Goal: Transaction & Acquisition: Purchase product/service

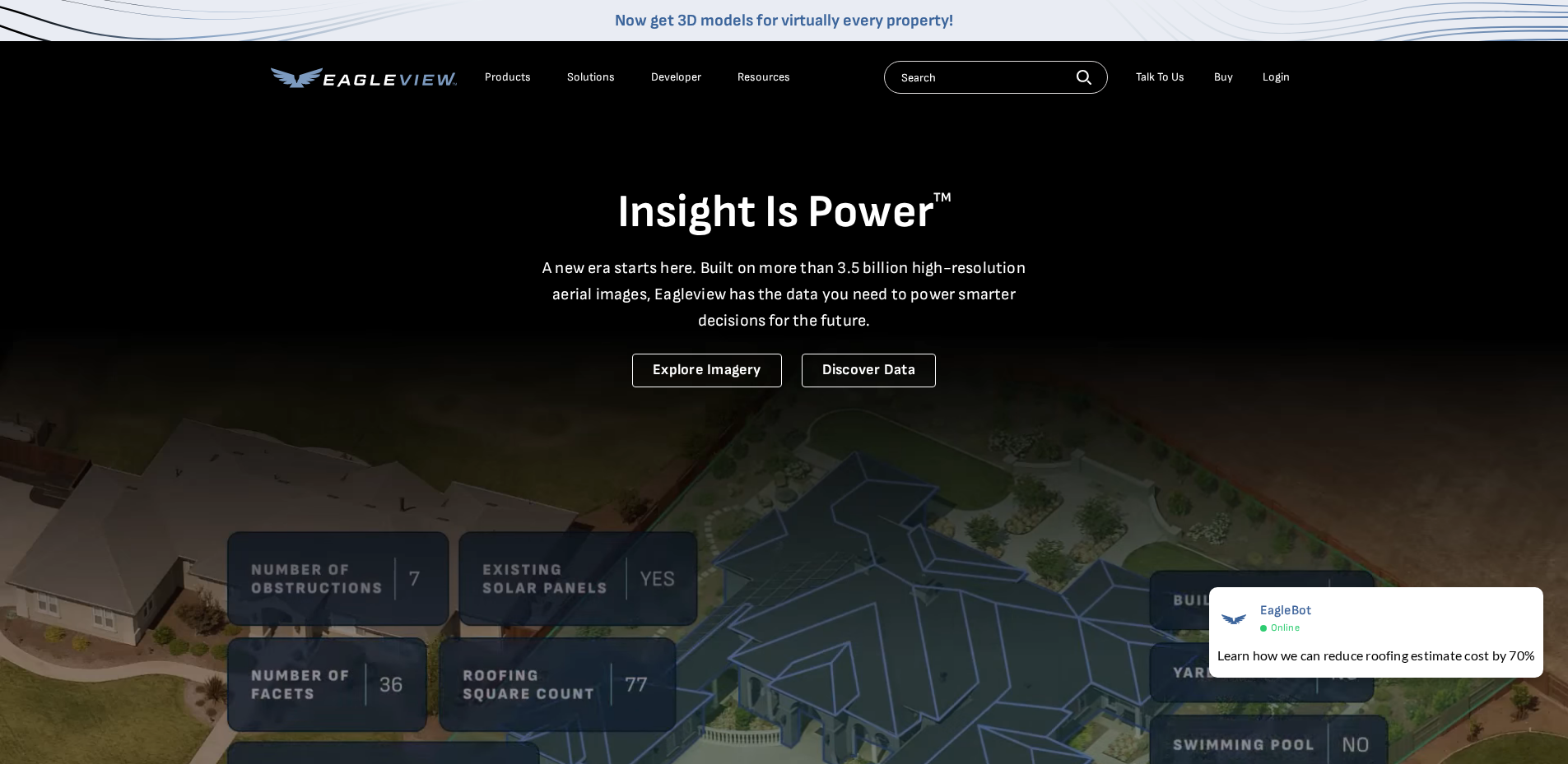
click at [1281, 70] on li "Login" at bounding box center [1276, 77] width 44 height 25
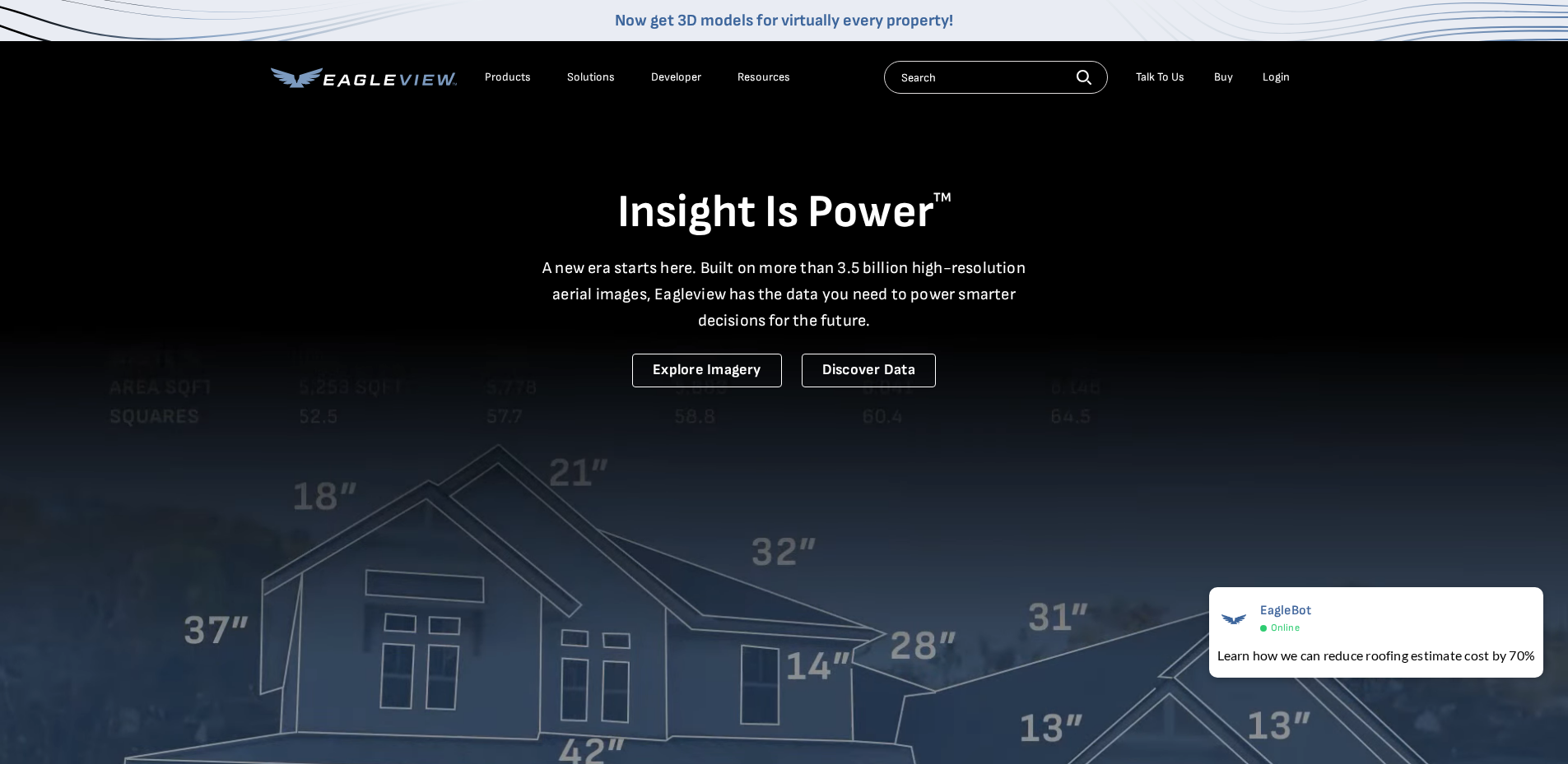
click at [1278, 79] on div "Login" at bounding box center [1276, 77] width 27 height 15
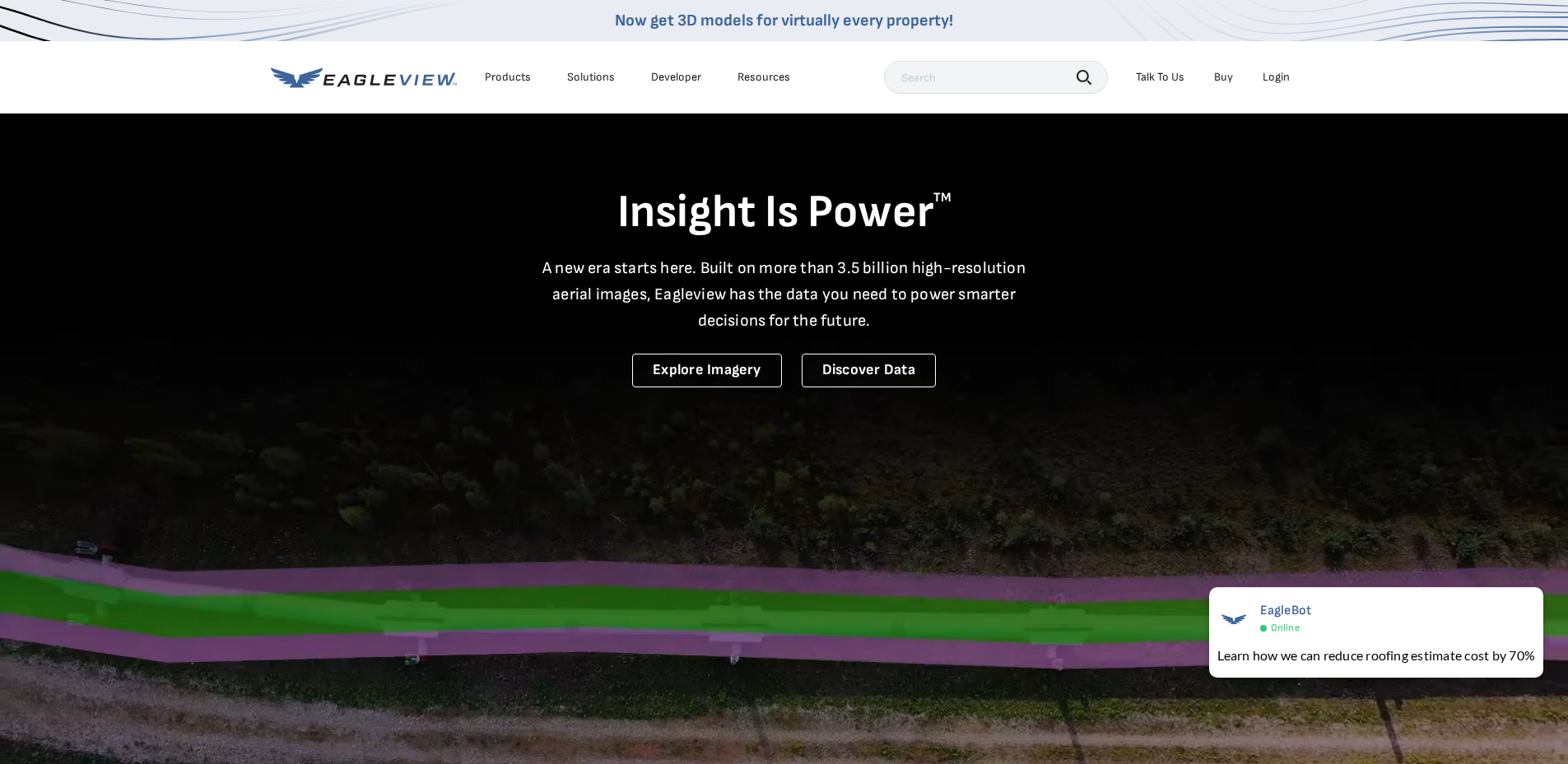
click at [1276, 82] on div "Login" at bounding box center [1276, 77] width 27 height 15
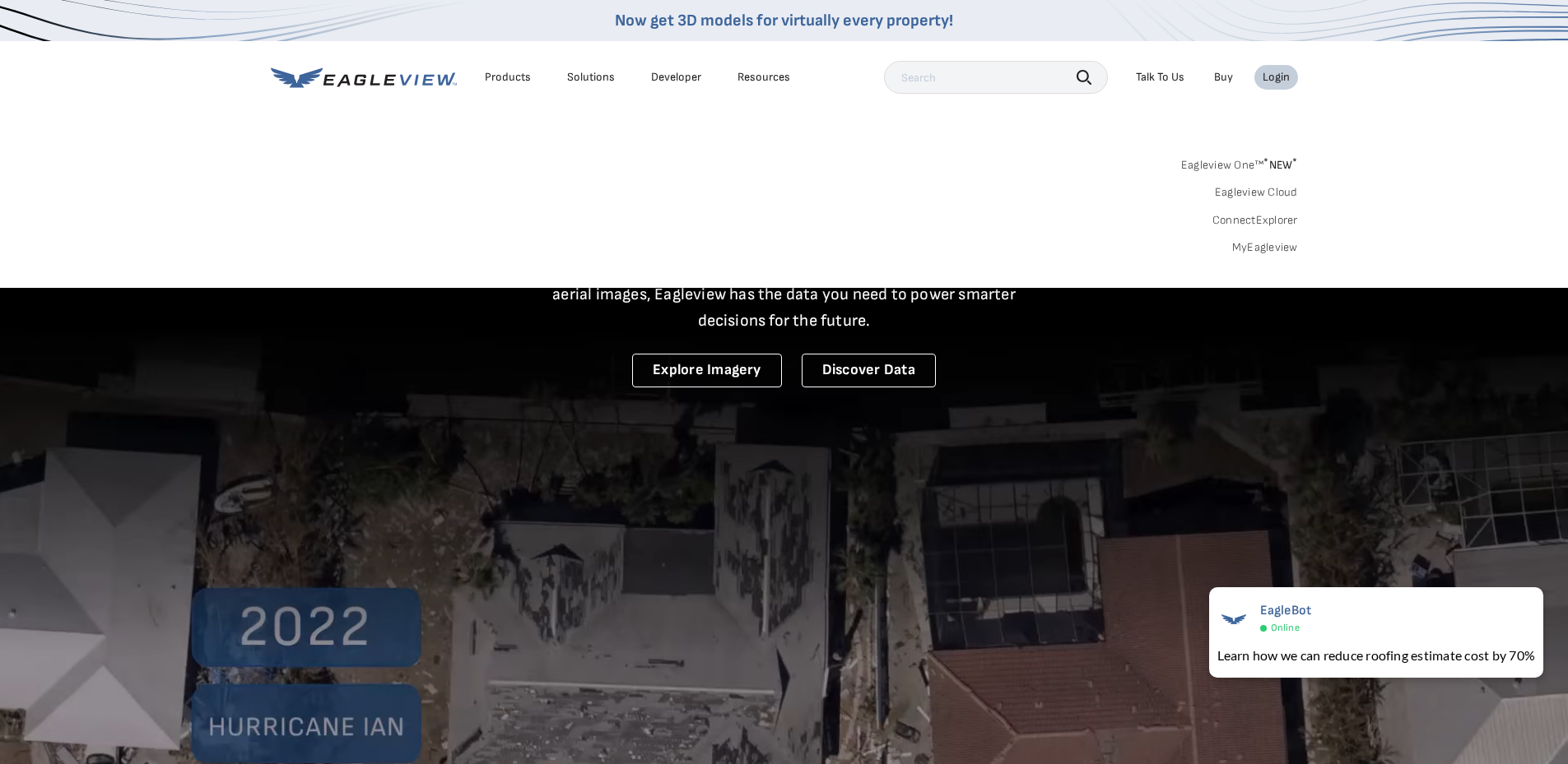
click at [1271, 246] on link "MyEagleview" at bounding box center [1265, 247] width 65 height 15
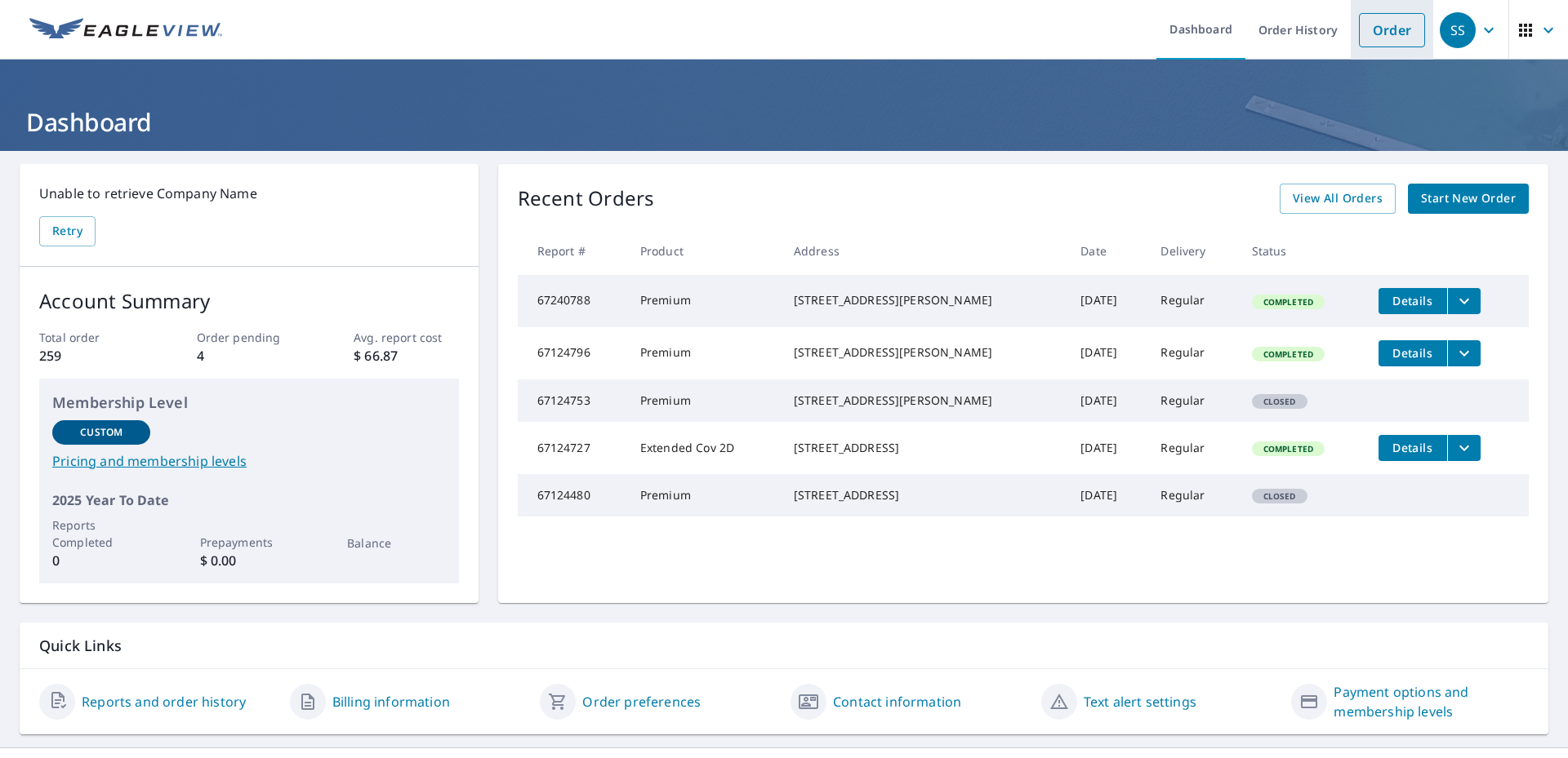
click at [1383, 28] on link "Order" at bounding box center [1392, 30] width 66 height 35
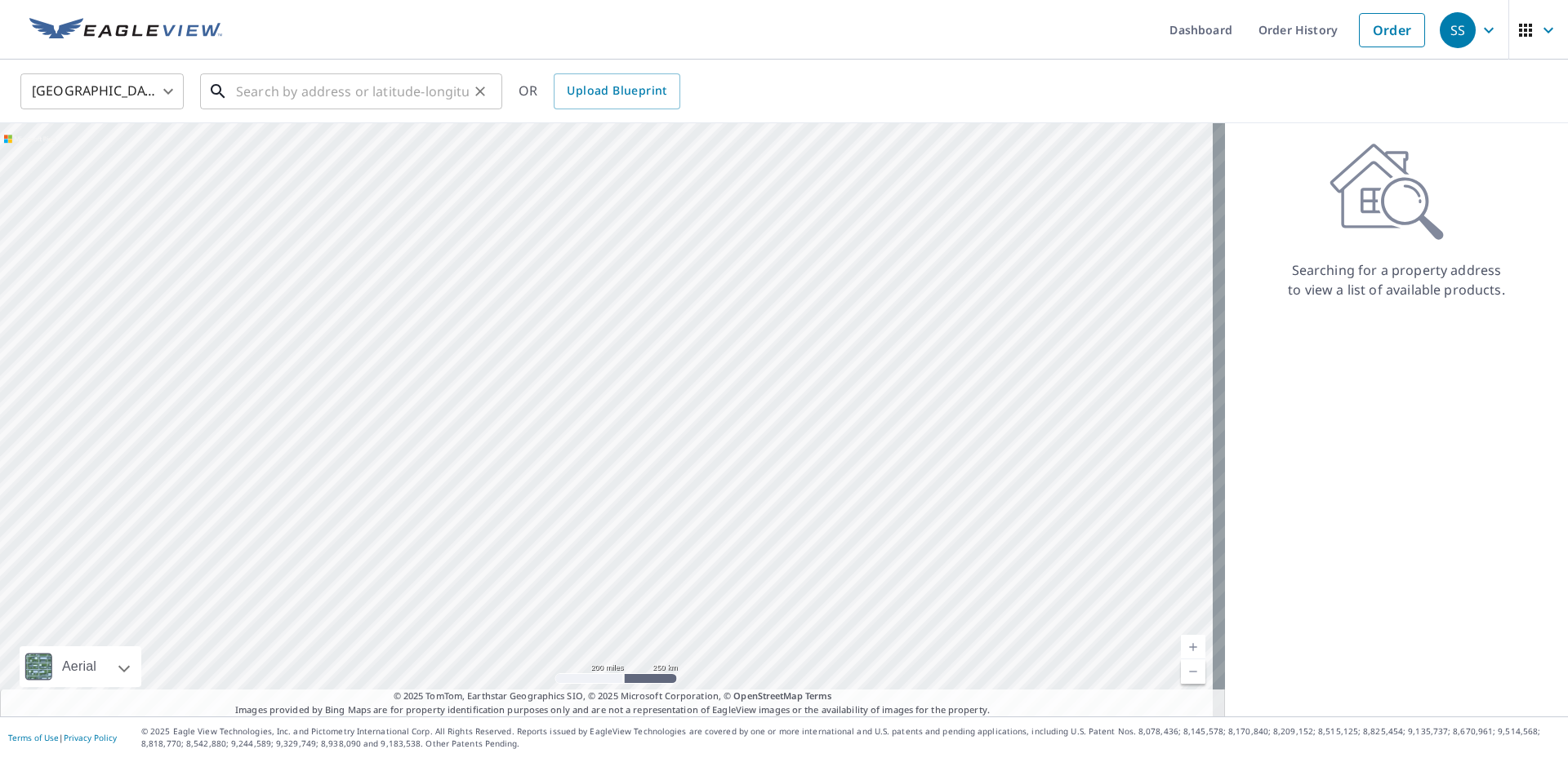
click at [368, 90] on input "text" at bounding box center [352, 91] width 233 height 45
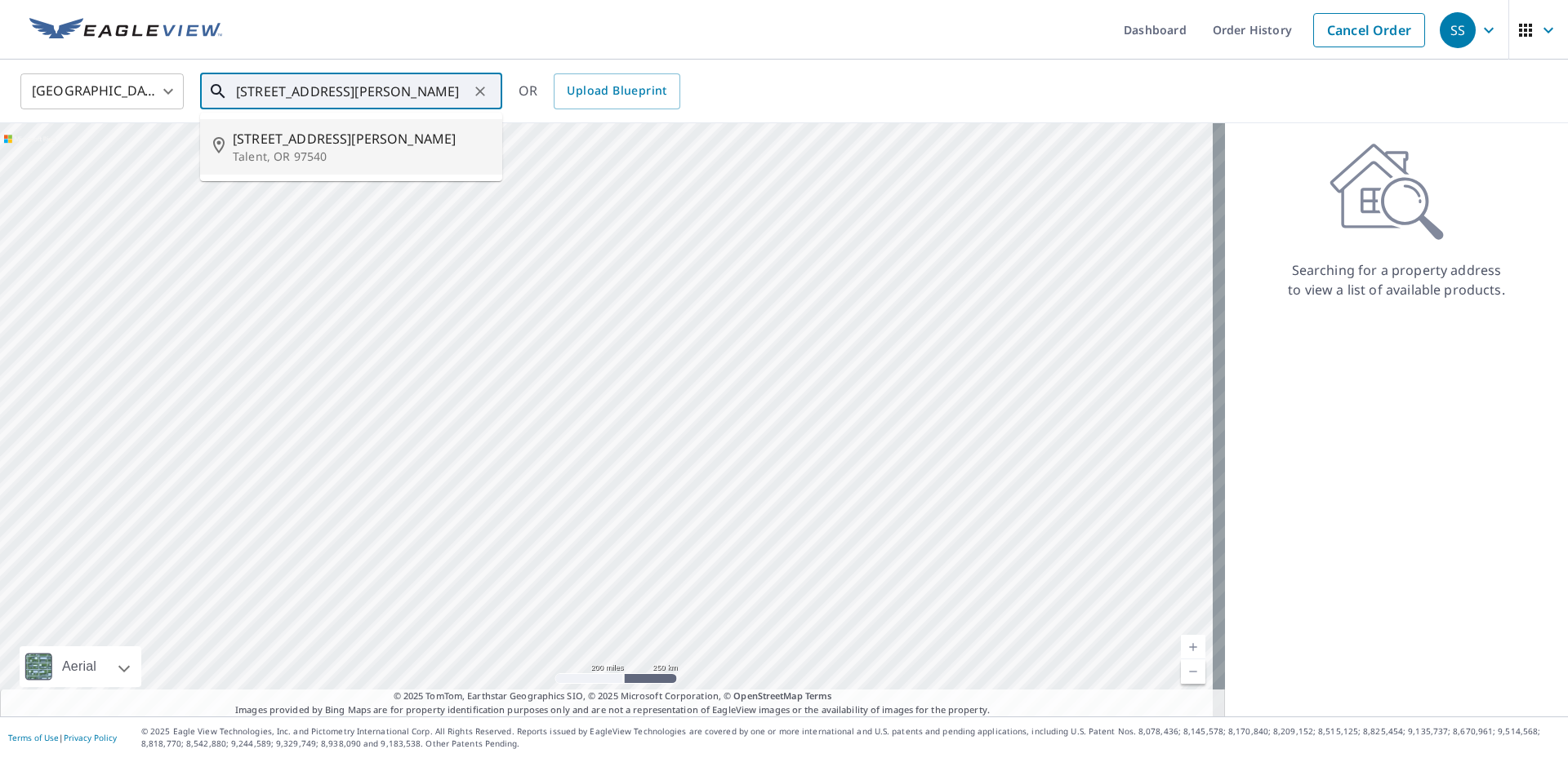
click at [314, 159] on p "Talent, OR 97540" at bounding box center [361, 157] width 256 height 16
type input "[STREET_ADDRESS][PERSON_NAME]"
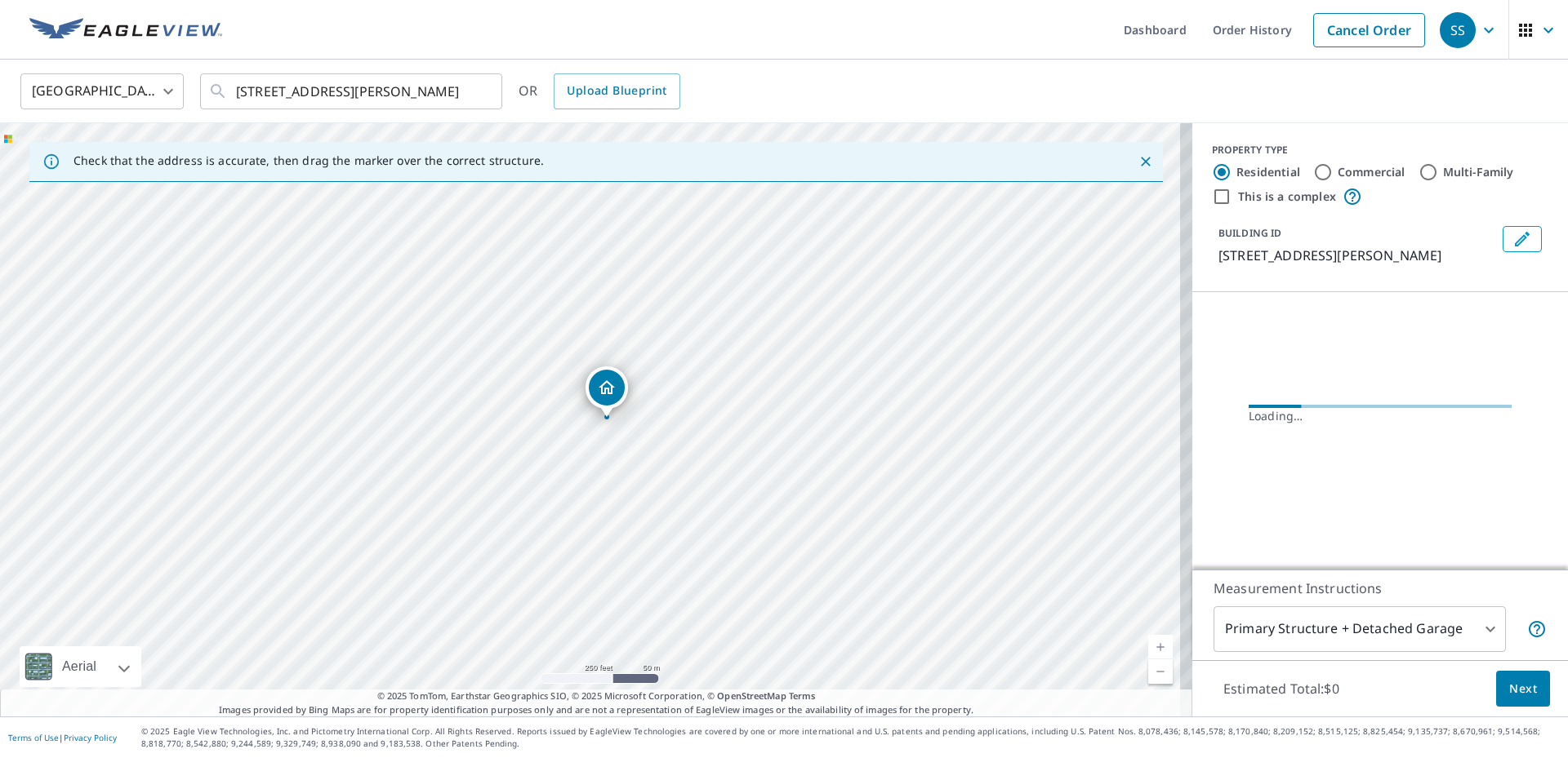
click at [654, 472] on div "[STREET_ADDRESS][PERSON_NAME]" at bounding box center [596, 420] width 1192 height 593
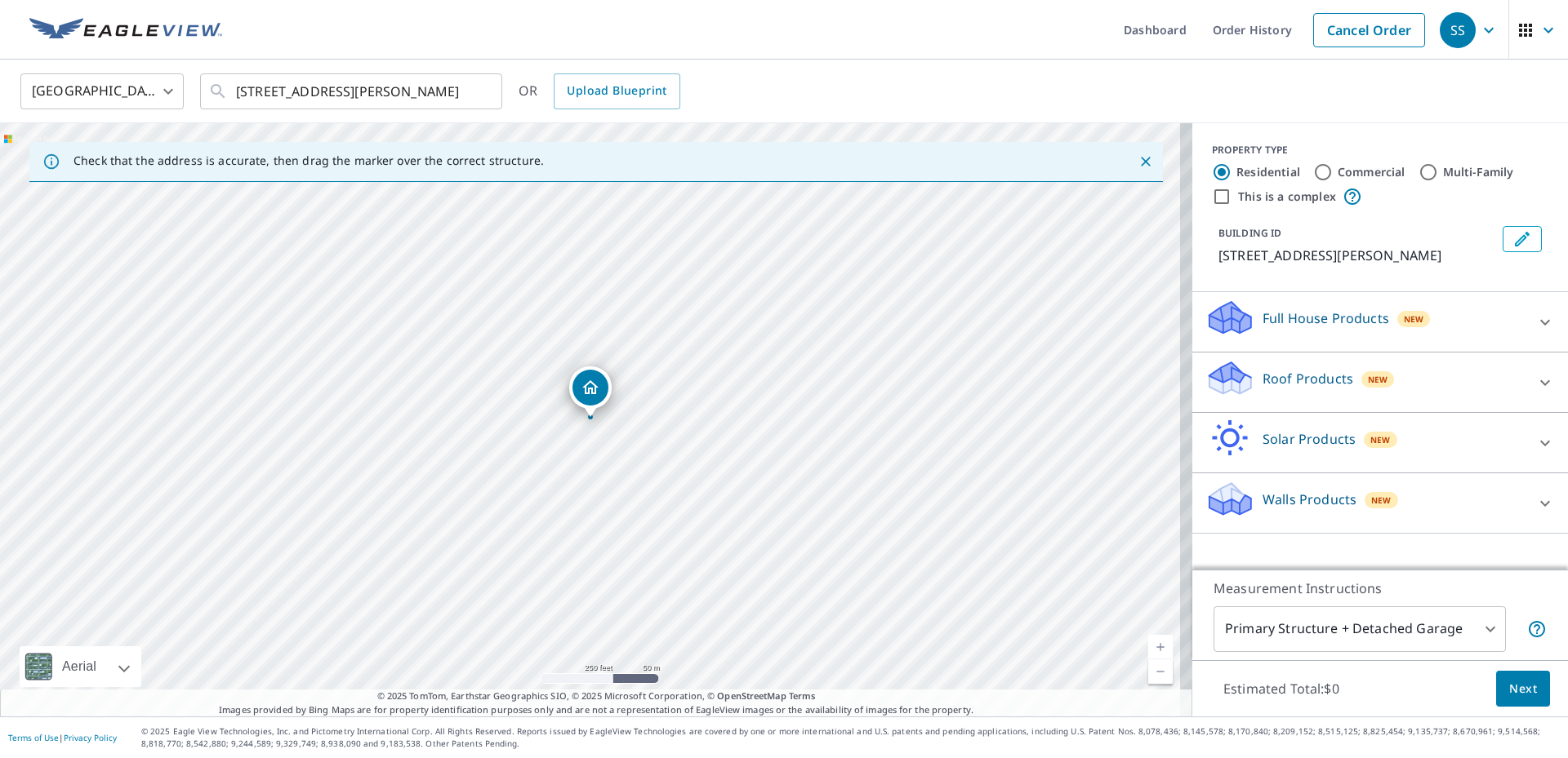
click at [1148, 646] on link "Current Level 17, Zoom In" at bounding box center [1160, 648] width 25 height 25
click at [1148, 646] on link "Current Level 18, Zoom In" at bounding box center [1160, 648] width 25 height 25
click at [1148, 646] on link "Current Level 19, Zoom In" at bounding box center [1160, 648] width 25 height 25
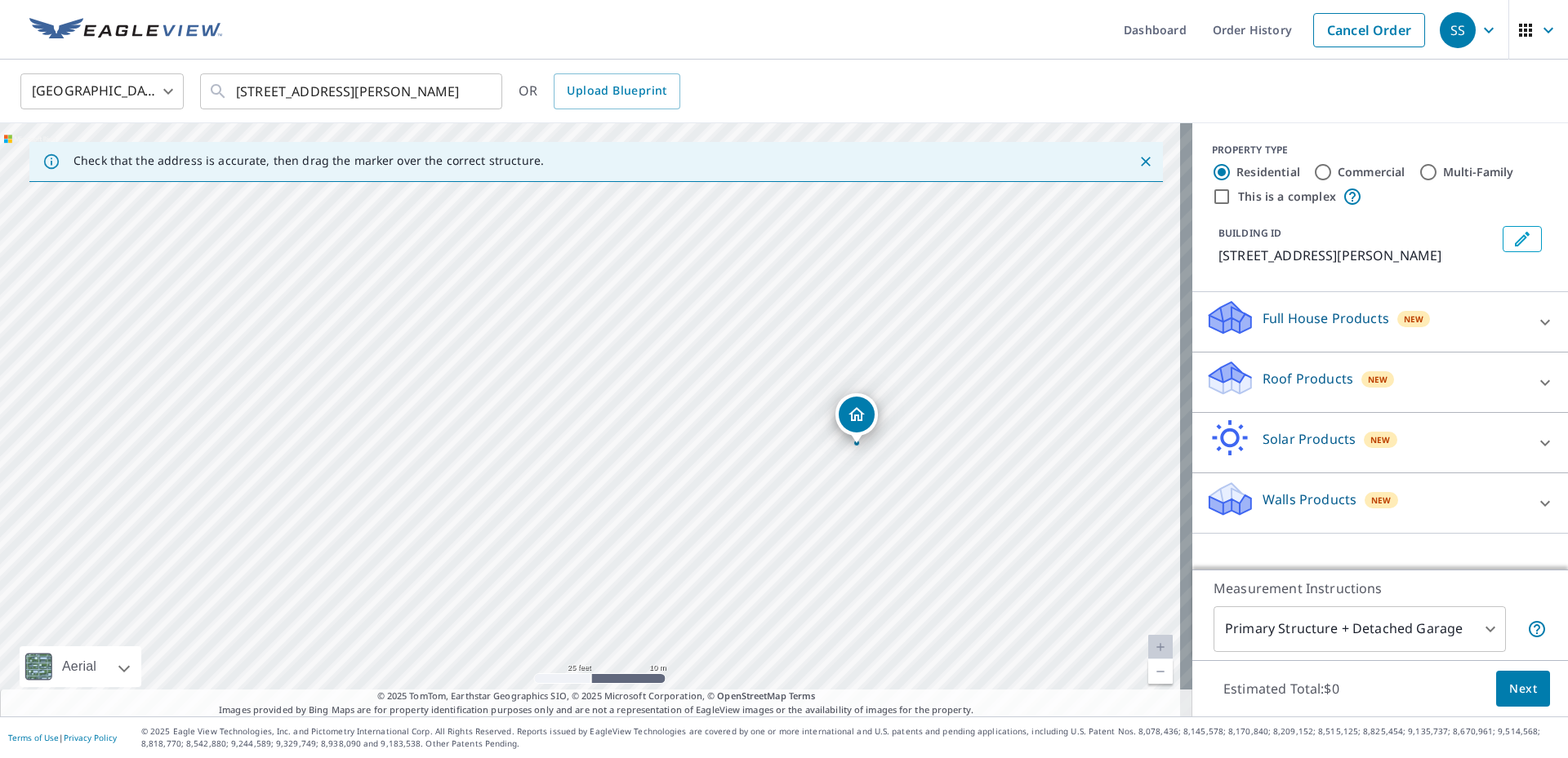
drag, startPoint x: 588, startPoint y: 391, endPoint x: 854, endPoint y: 416, distance: 267.2
click at [1318, 377] on p "Roof Products" at bounding box center [1308, 379] width 91 height 20
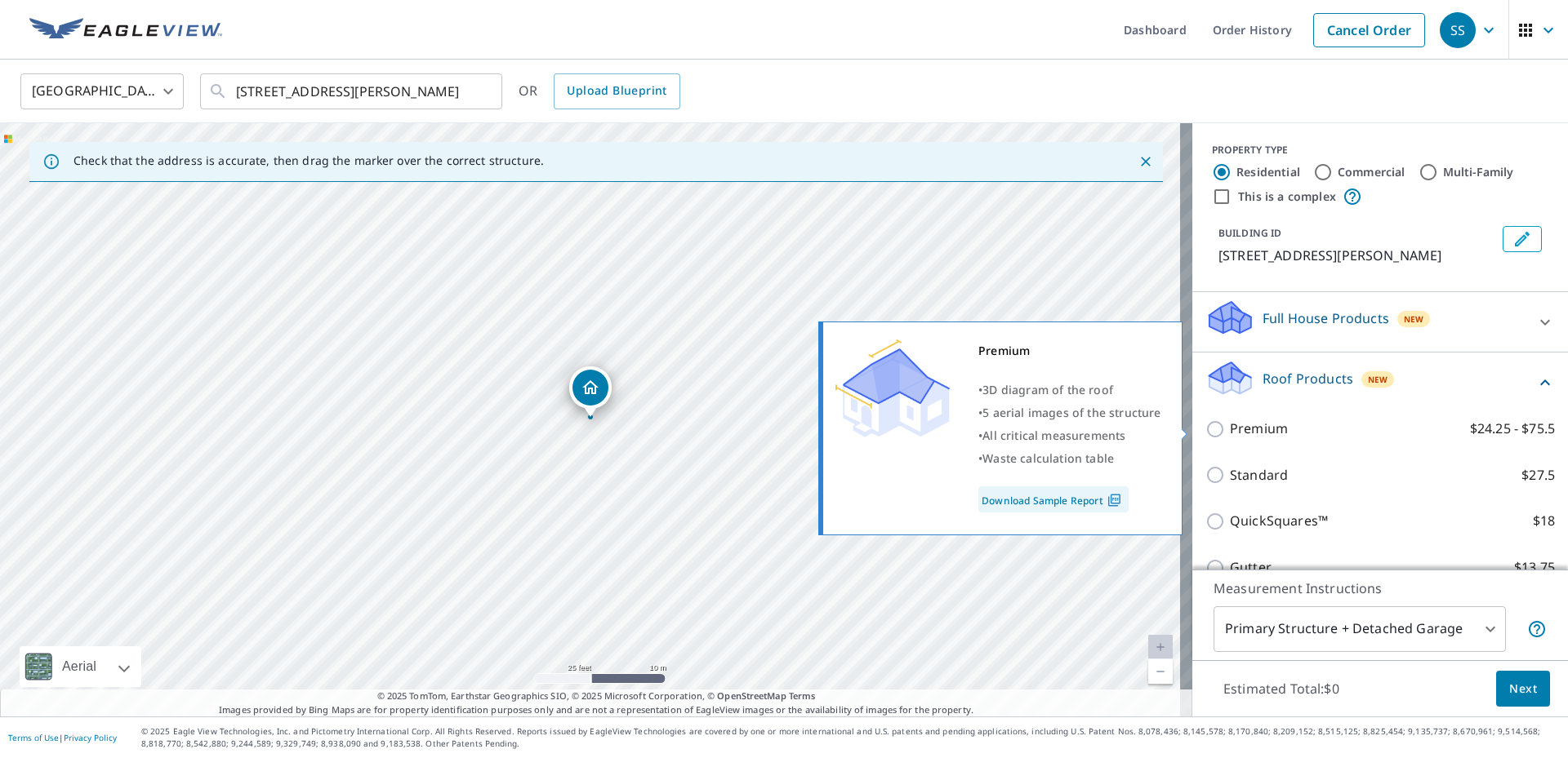
click at [1209, 431] on input "Premium $24.25 - $75.5" at bounding box center [1217, 430] width 25 height 20
checkbox input "true"
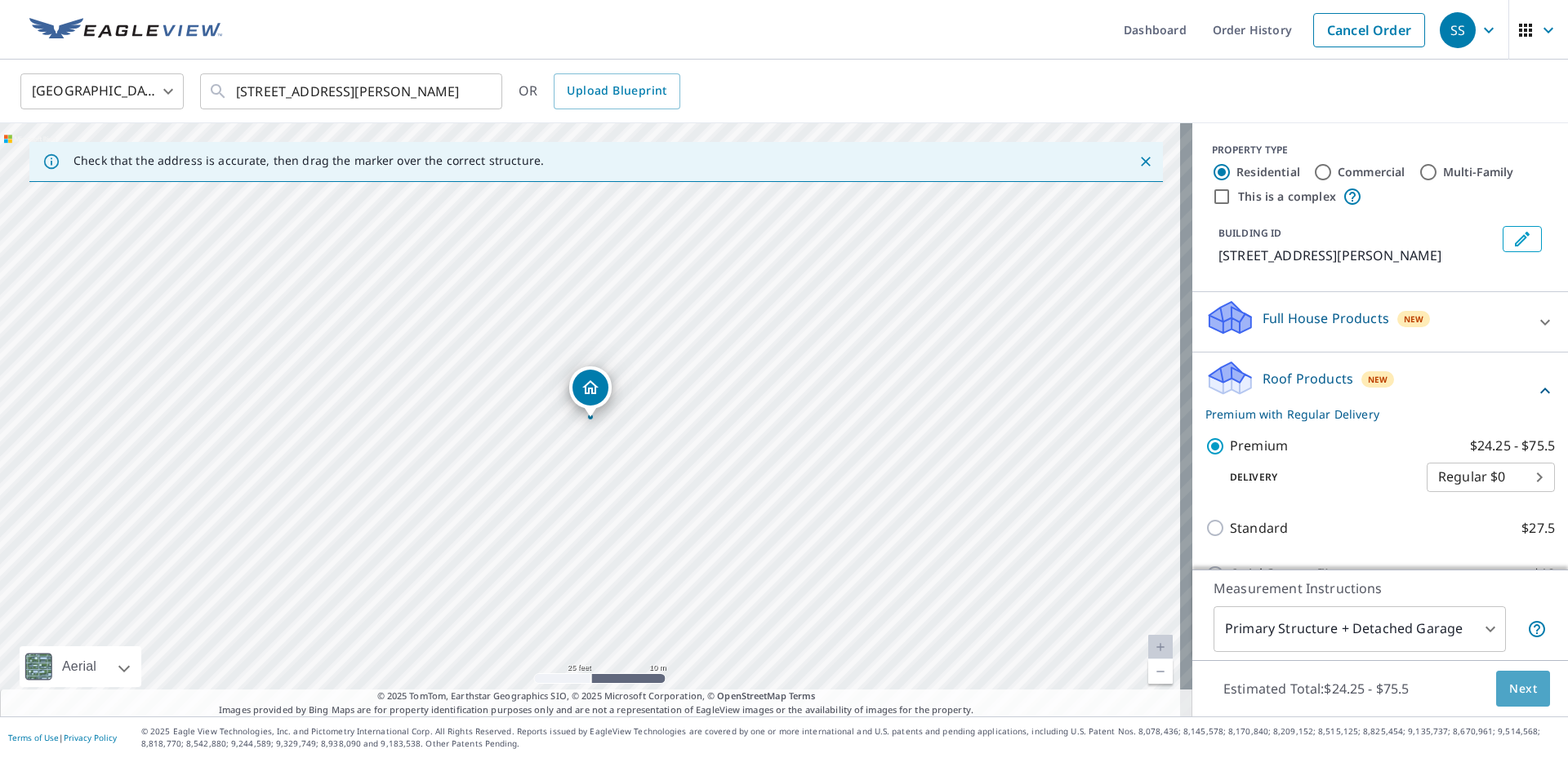
click at [1509, 689] on span "Next" at bounding box center [1523, 689] width 28 height 20
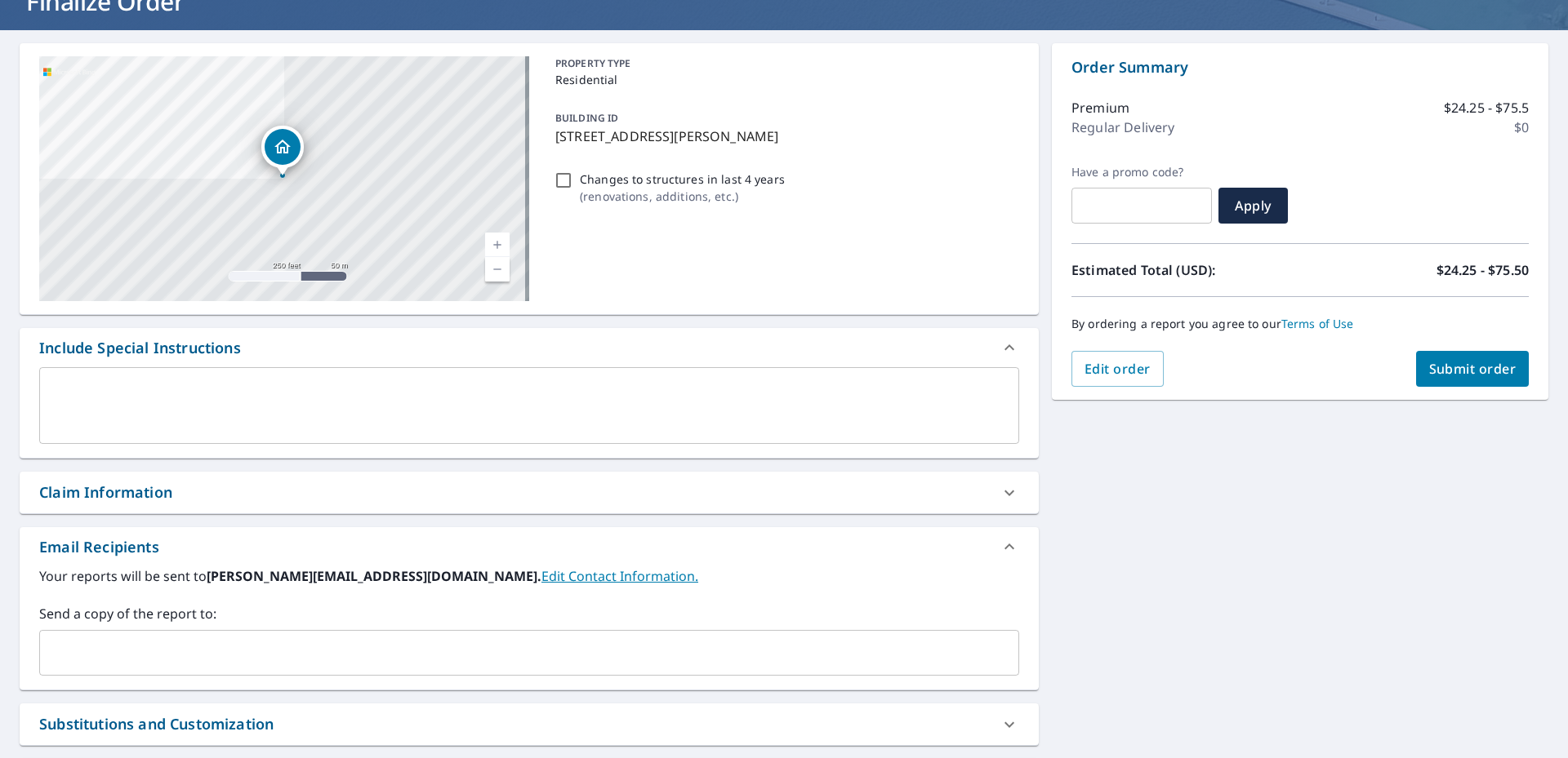
scroll to position [164, 0]
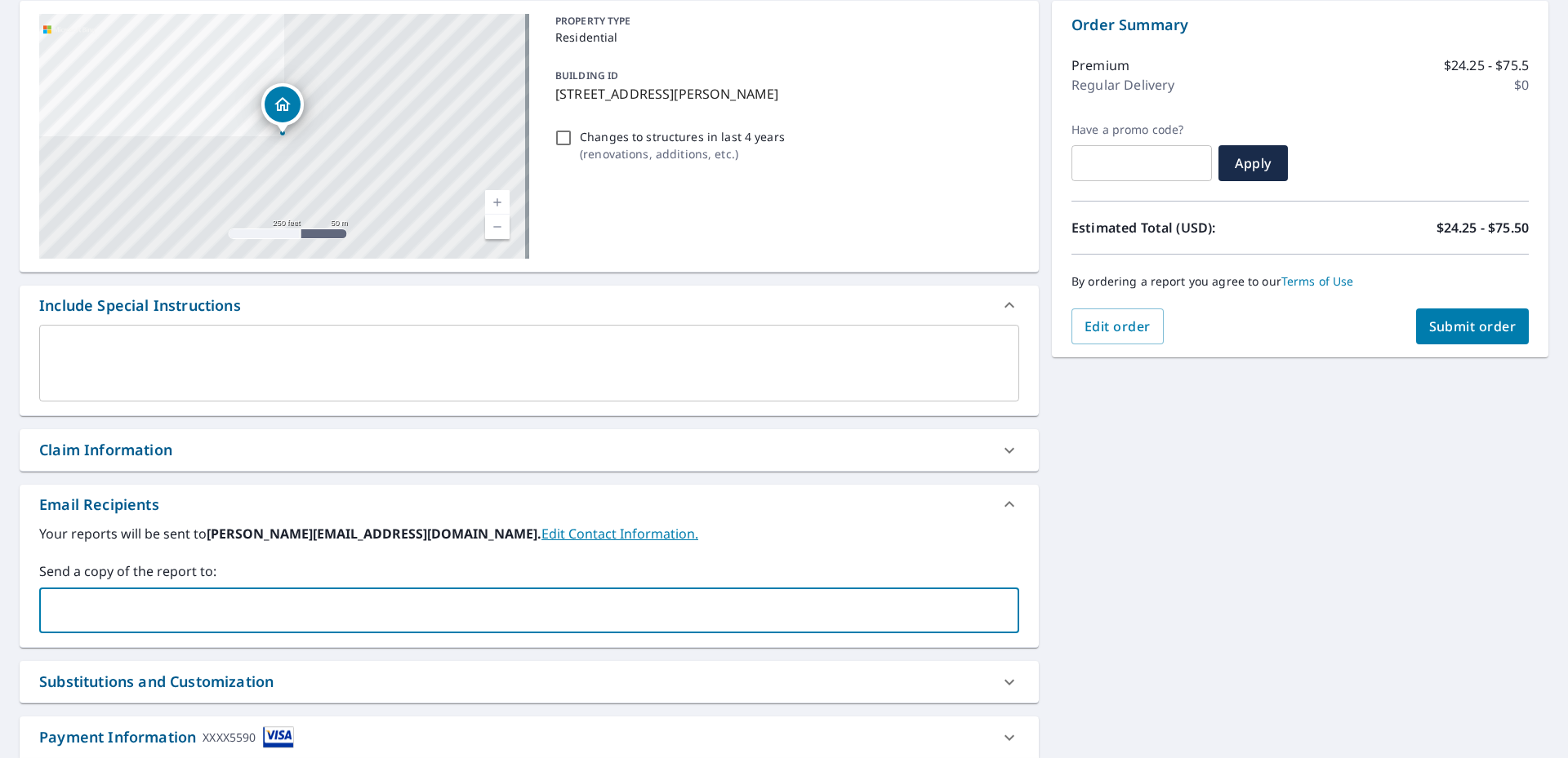
click at [47, 605] on input "text" at bounding box center [516, 610] width 941 height 31
type input "rj@hoagroofing.com"
click at [1459, 332] on span "Submit order" at bounding box center [1473, 327] width 87 height 18
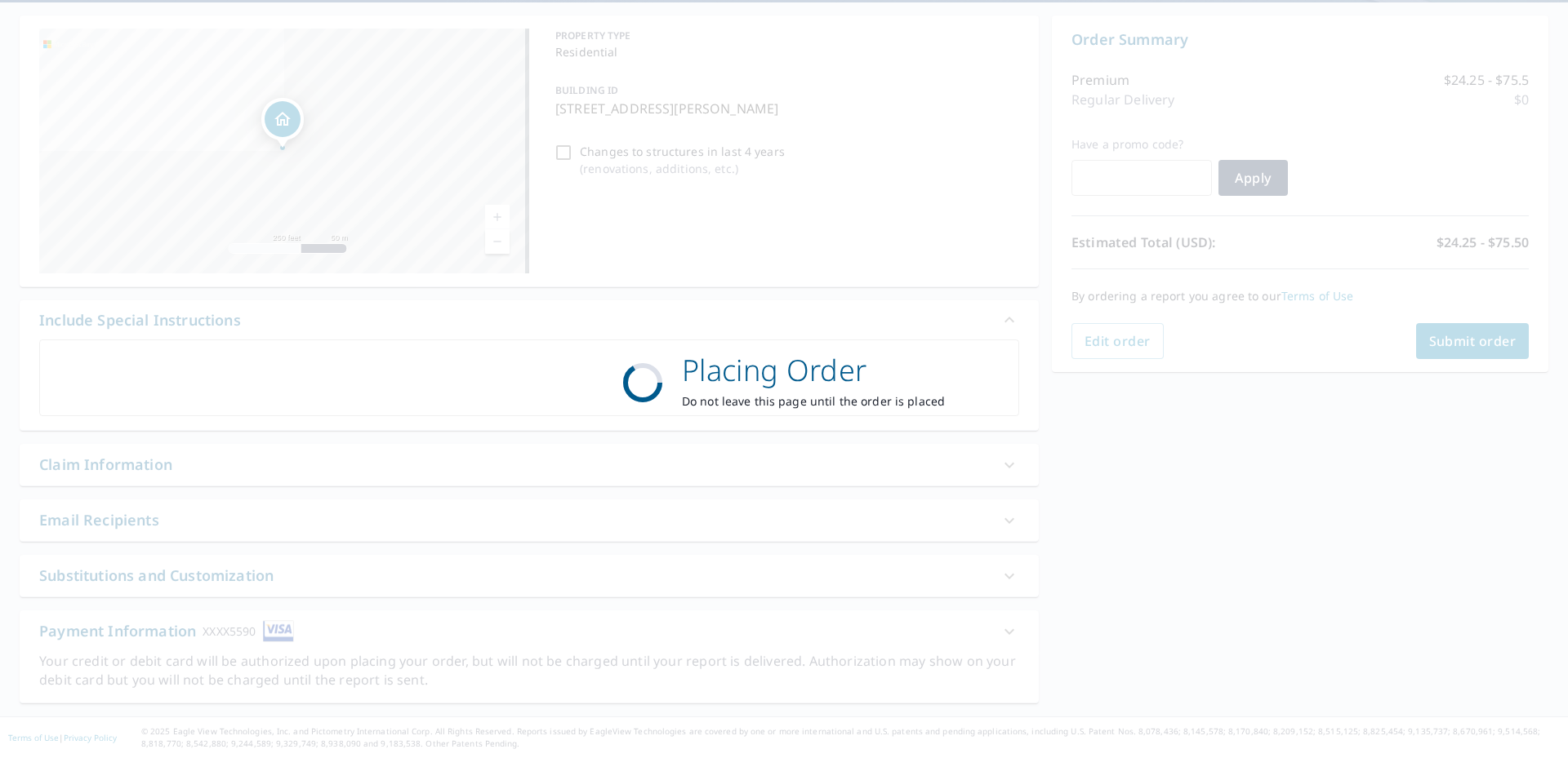
scroll to position [149, 0]
